Goal: Navigation & Orientation: Find specific page/section

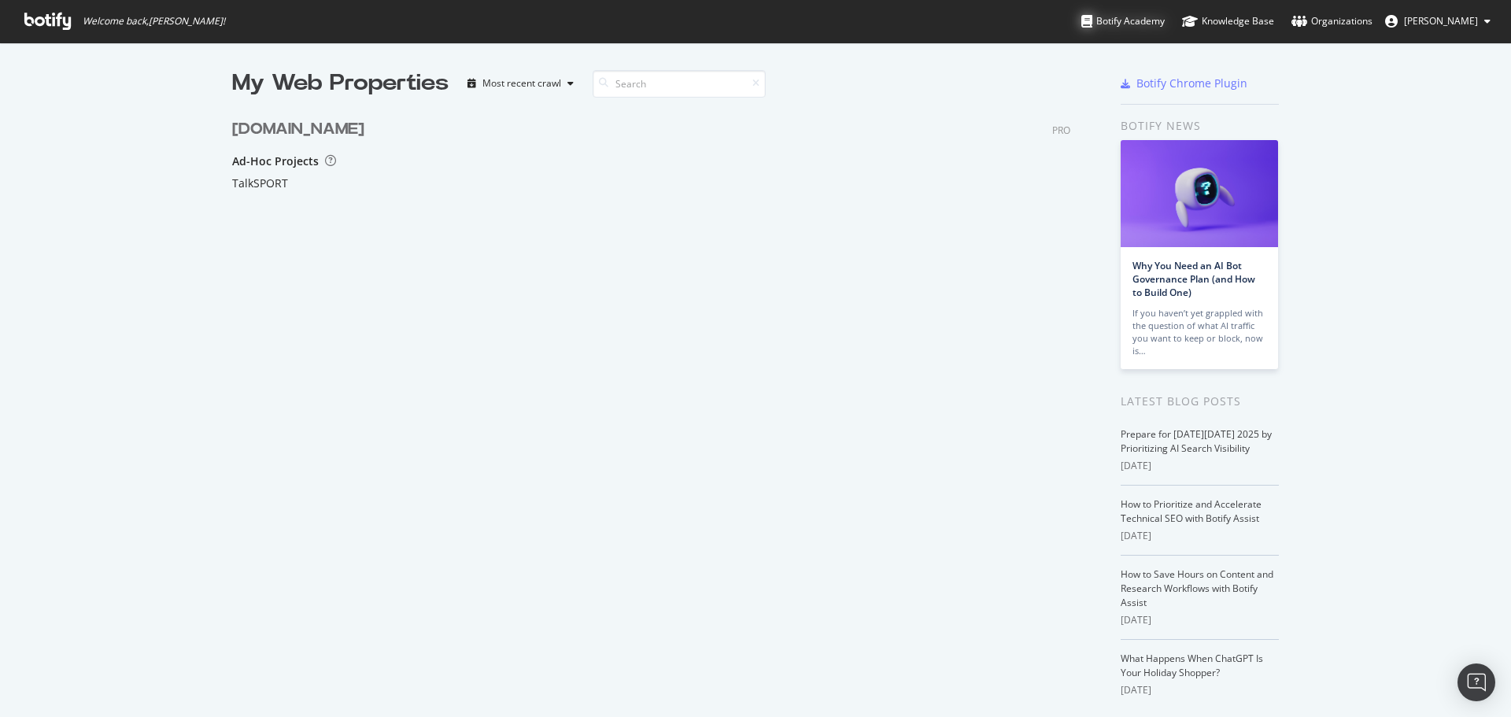
click at [1165, 23] on div "Botify Academy" at bounding box center [1122, 21] width 83 height 16
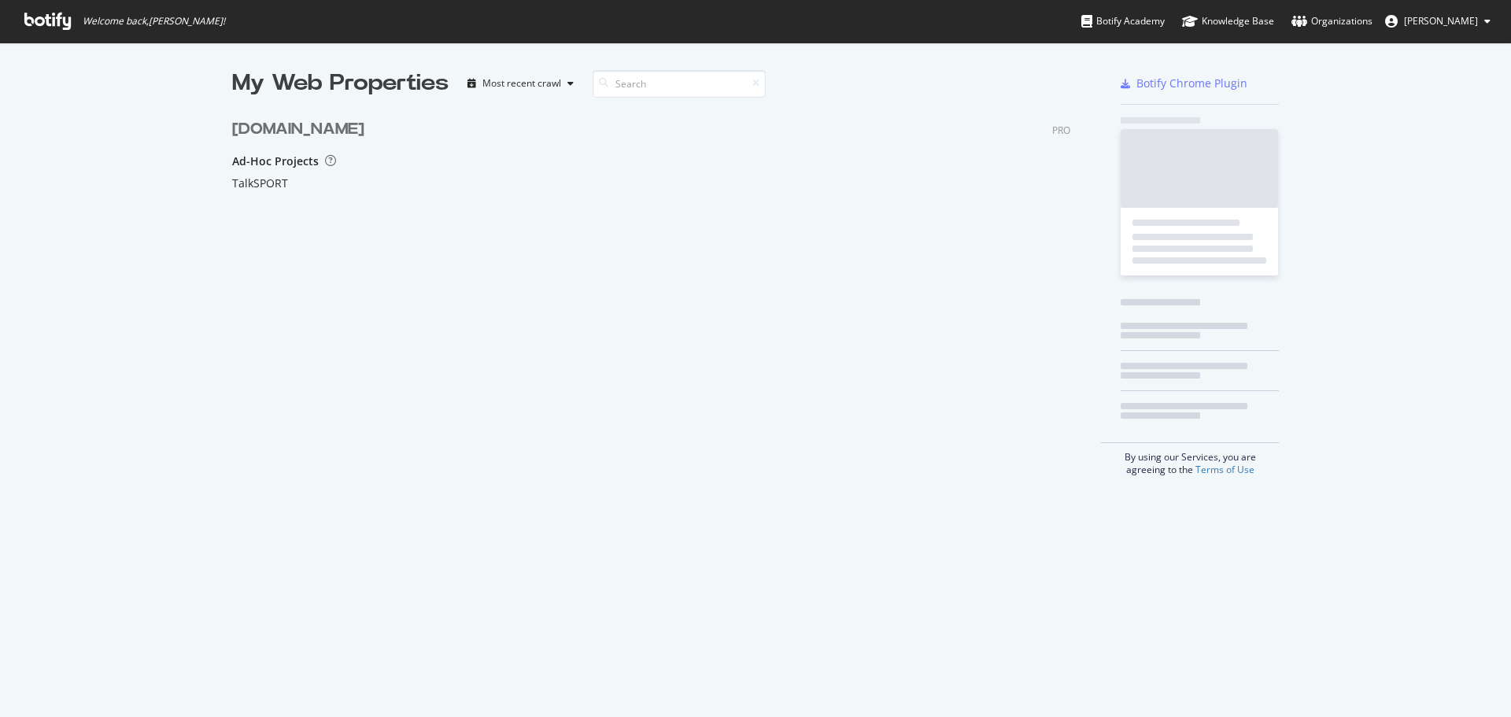
scroll to position [210, 839]
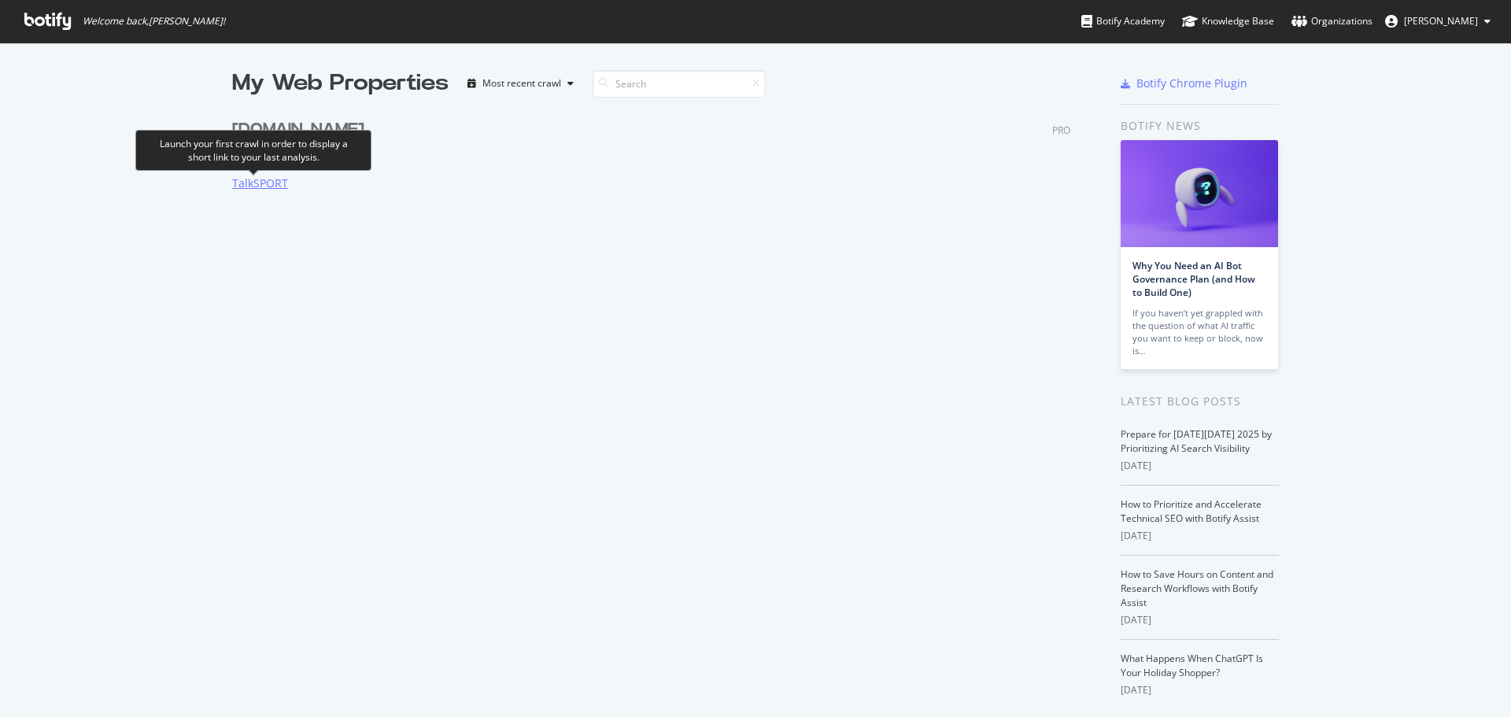
click at [267, 183] on div "TalkSPORT" at bounding box center [260, 183] width 56 height 16
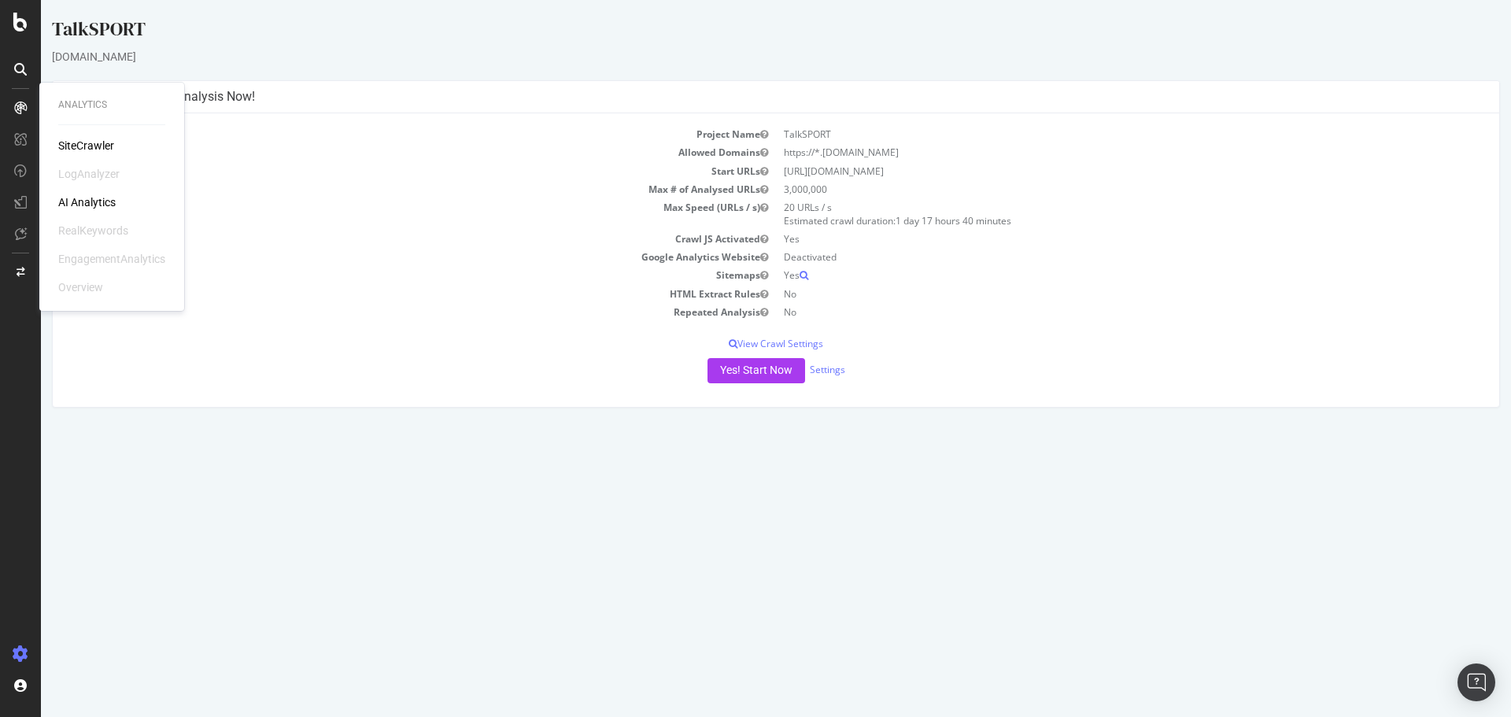
click at [84, 137] on div "Analytics SiteCrawler LogAnalyzer AI Analytics RealKeywords EngagementAnalytics…" at bounding box center [112, 197] width 132 height 222
click at [88, 142] on div "SiteCrawler" at bounding box center [86, 146] width 56 height 16
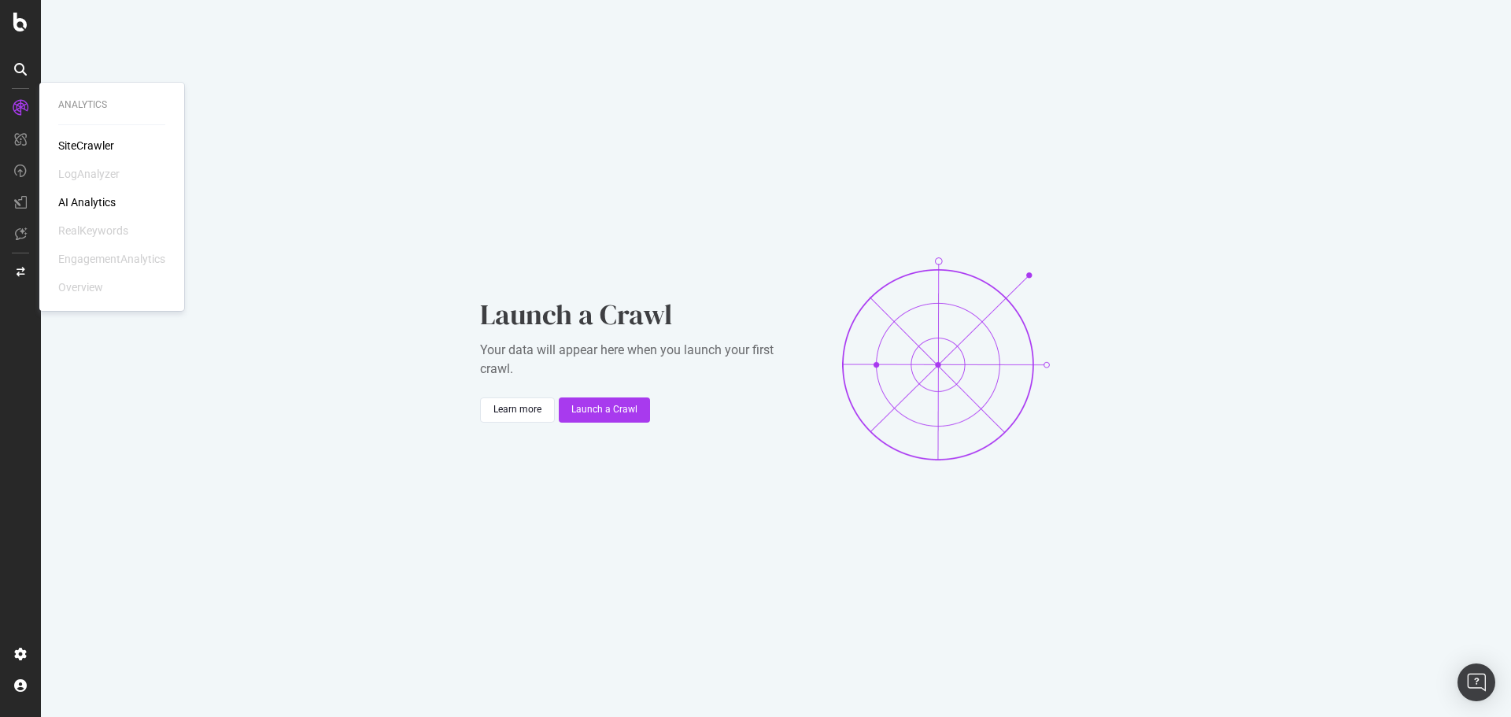
click at [92, 199] on div "AI Analytics" at bounding box center [86, 202] width 57 height 16
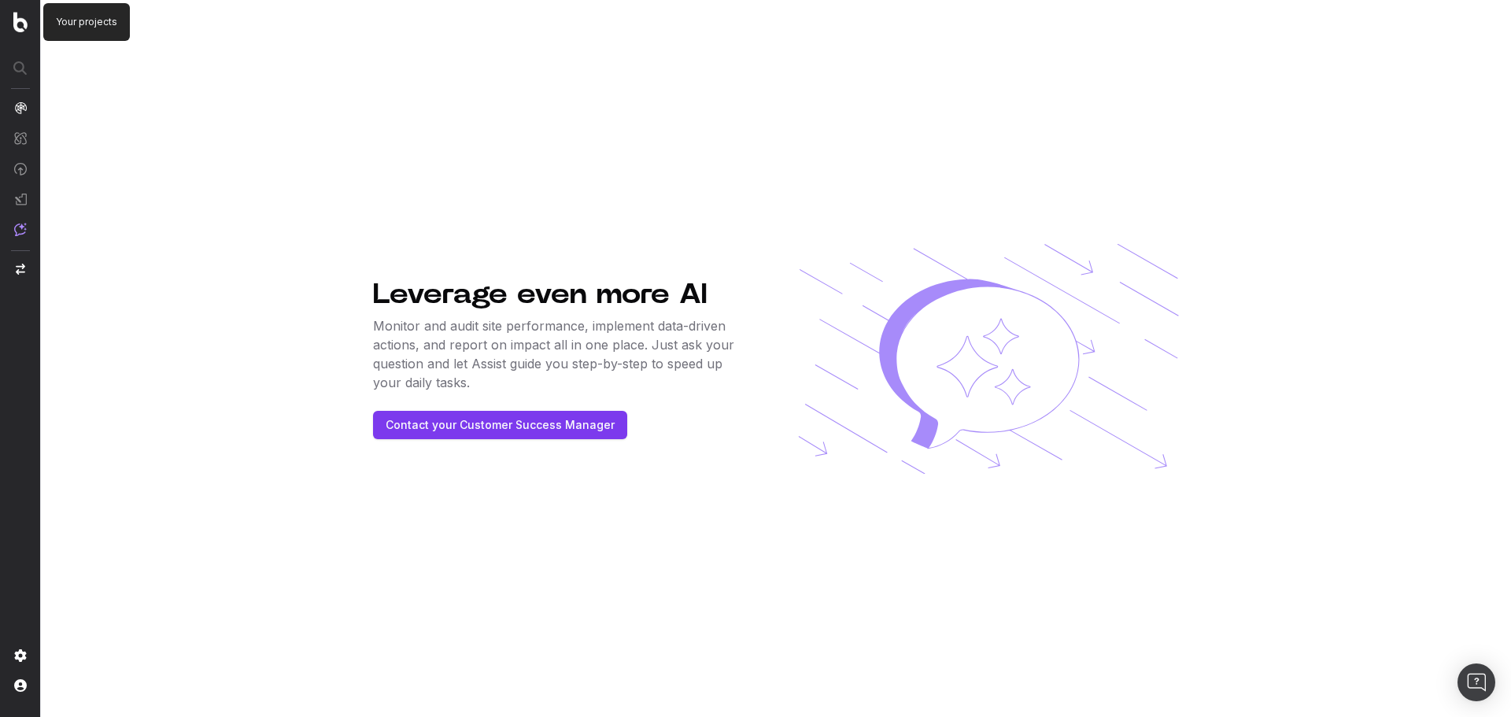
click at [20, 23] on img at bounding box center [20, 22] width 14 height 20
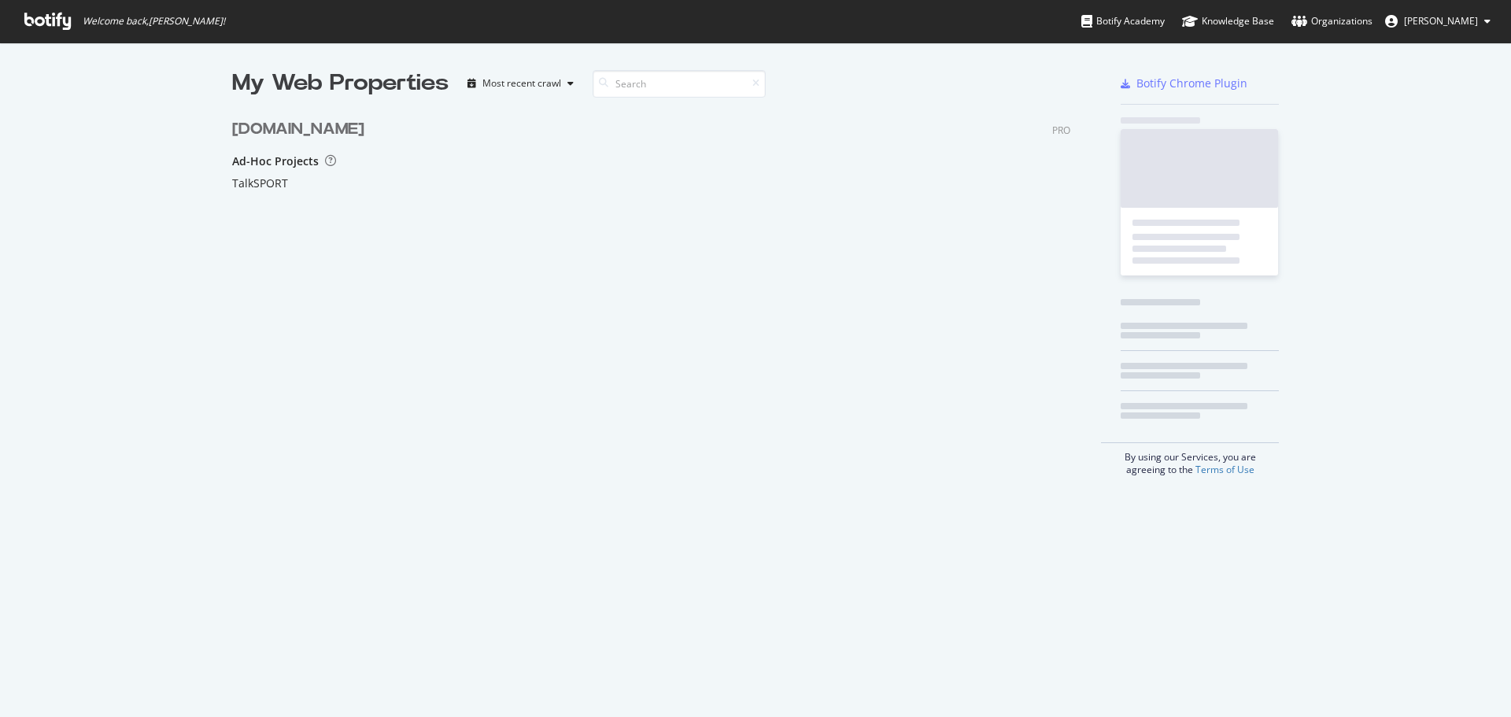
scroll to position [210, 839]
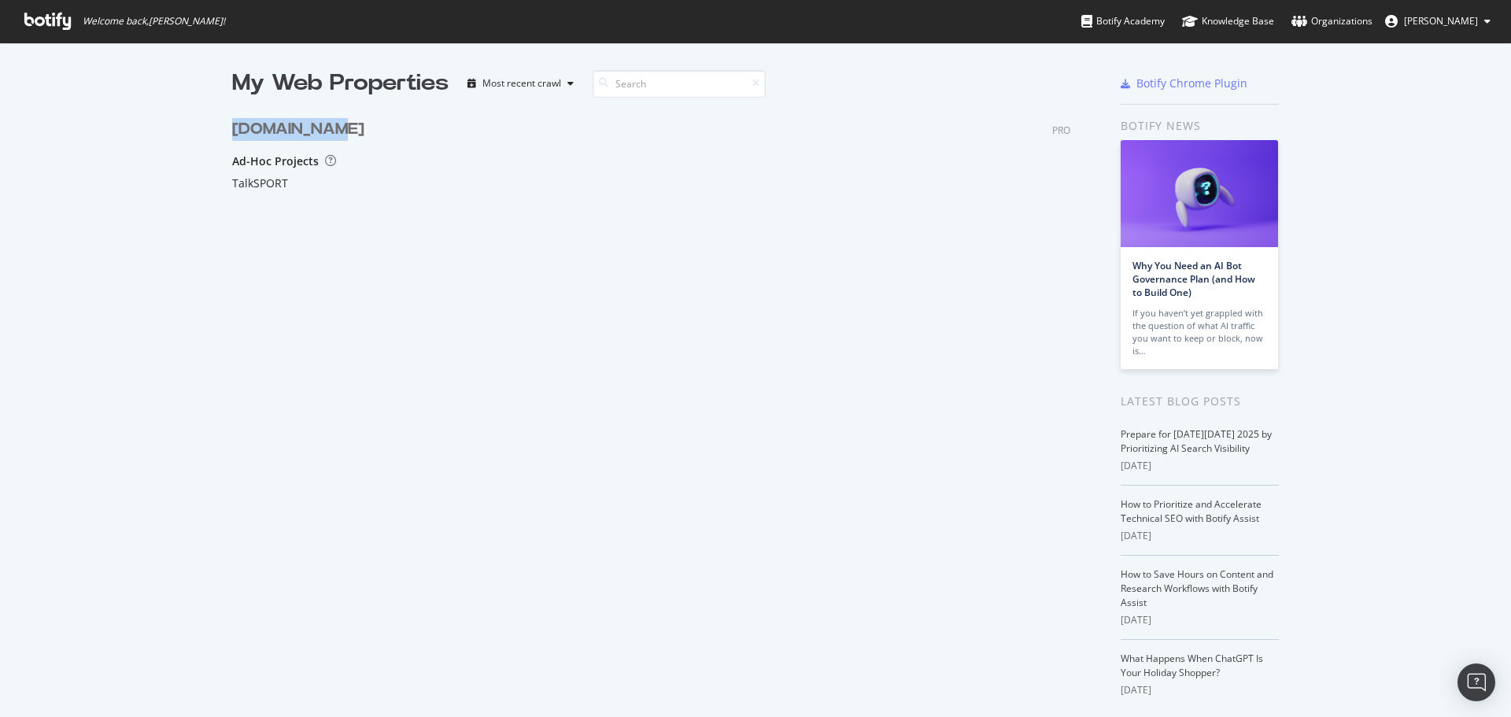
drag, startPoint x: 305, startPoint y: 131, endPoint x: 153, endPoint y: 133, distance: 151.9
click at [153, 133] on div "My Web Properties Most recent crawl www.The-Sun.com PRO Ad-Hoc Projects TalkSPO…" at bounding box center [755, 410] width 1511 height 737
click at [149, 133] on div "My Web Properties Most recent crawl www.The-Sun.com PRO Ad-Hoc Projects TalkSPO…" at bounding box center [755, 410] width 1511 height 737
drag, startPoint x: 371, startPoint y: 87, endPoint x: 998, endPoint y: 131, distance: 628.7
click at [998, 131] on div "My Web Properties Most recent crawl www.The-Sun.com PRO Ad-Hoc Projects TalkSPO…" at bounding box center [666, 411] width 869 height 687
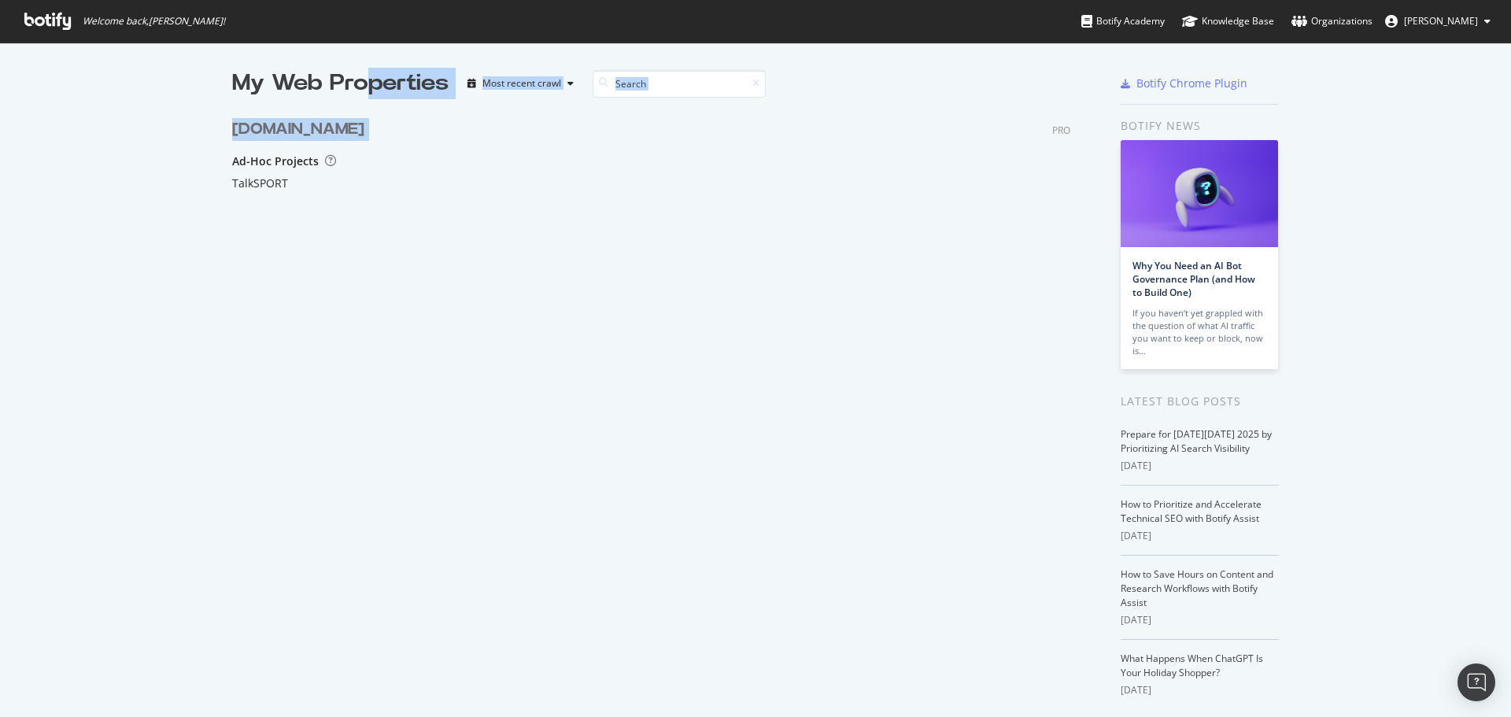
click at [998, 131] on div "www.The-Sun.com PRO" at bounding box center [651, 129] width 838 height 23
